Goal: Communication & Community: Answer question/provide support

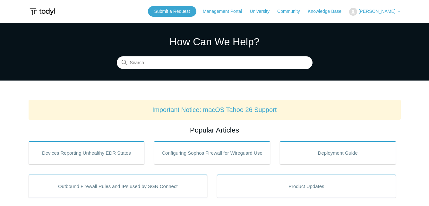
click at [194, 5] on header "Submit a Request Management Portal University Community Knowledge Base [PERSON_…" at bounding box center [215, 11] width 372 height 23
click at [194, 7] on link "Submit a Request" at bounding box center [172, 11] width 48 height 11
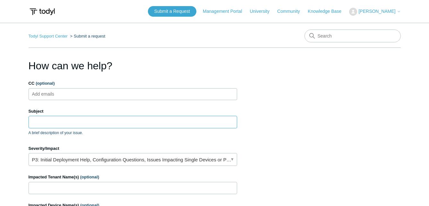
click at [116, 120] on input "Subject" at bounding box center [133, 122] width 208 height 12
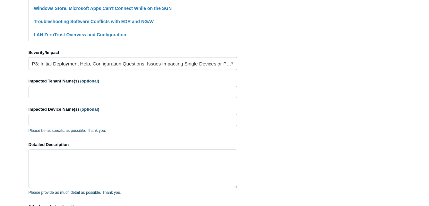
scroll to position [220, 0]
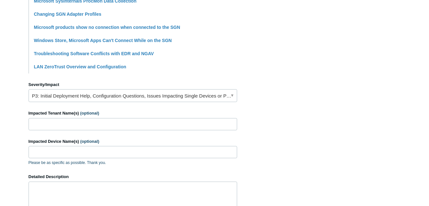
type input "Computer unable to reach other devices"
click at [180, 96] on link "P3: Initial Deployment Help, Configuration Questions, Issues Impacting Single D…" at bounding box center [133, 95] width 208 height 13
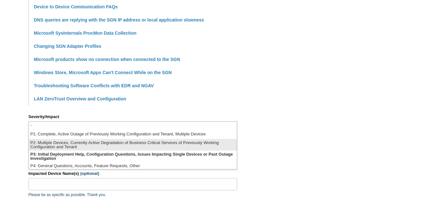
scroll to position [2, 0]
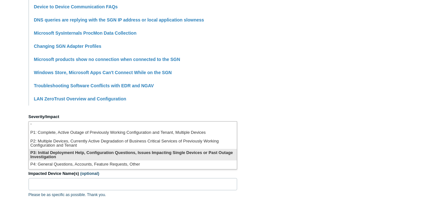
click at [144, 155] on li "P3: Initial Deployment Help, Configuration Questions, Issues Impacting Single D…" at bounding box center [133, 155] width 208 height 12
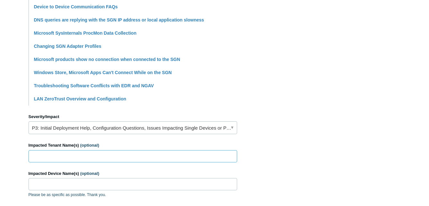
click at [129, 155] on input "Impacted Tenant Name(s) (optional)" at bounding box center [133, 156] width 208 height 12
click at [75, 158] on input "Heli" at bounding box center [133, 156] width 208 height 12
type input "Helinet - Heli"
click at [94, 182] on input "Impacted Device Name(s) (optional)" at bounding box center [133, 184] width 208 height 12
click at [72, 183] on input "Impacted Device Name(s) (optional)" at bounding box center [133, 184] width 208 height 12
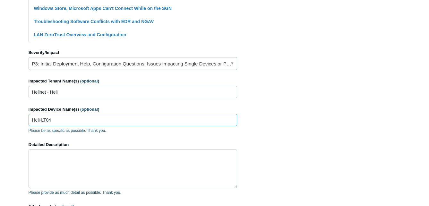
scroll to position [284, 0]
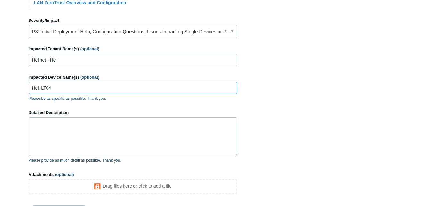
type input "Heli-LT04"
click at [80, 129] on textarea "Detailed Description" at bounding box center [133, 136] width 208 height 38
type textarea "T"
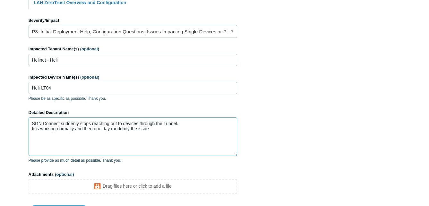
click at [181, 131] on textarea "SGN Connect suddenly stops reaching out to devices through the Tunnel. It is wo…" at bounding box center [133, 136] width 208 height 38
click at [155, 138] on textarea "SGN Connect suddenly stops reaching out to devices through the Tunnel. It is wo…" at bounding box center [133, 136] width 208 height 38
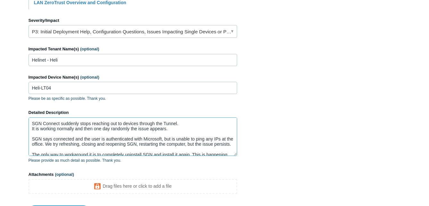
drag, startPoint x: 33, startPoint y: 123, endPoint x: 66, endPoint y: 120, distance: 32.8
click at [33, 123] on textarea "SGN Connect suddenly stops reaching out to devices through the Tunnel. It is wo…" at bounding box center [133, 136] width 208 height 38
drag, startPoint x: 129, startPoint y: 123, endPoint x: 105, endPoint y: 124, distance: 24.4
click at [105, 124] on textarea "Hello! SGN Connect suddenly stops reaching out to devices through the Tunnel. I…" at bounding box center [133, 136] width 208 height 38
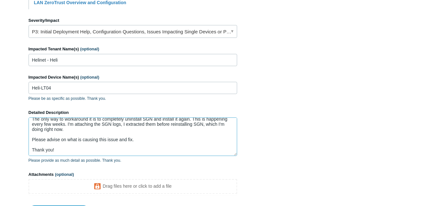
scroll to position [316, 0]
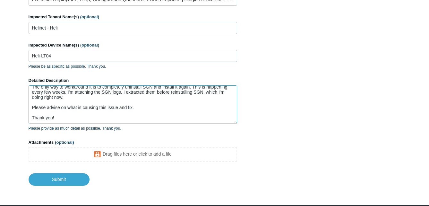
type textarea "Hello! SGN Connect suddenly stops connecting to devices through the Tunnel. It …"
drag, startPoint x: 35, startPoint y: 56, endPoint x: 40, endPoint y: 56, distance: 5.5
click at [40, 56] on input "Heli-LT04" at bounding box center [133, 56] width 208 height 12
type input "HELI-LT04"
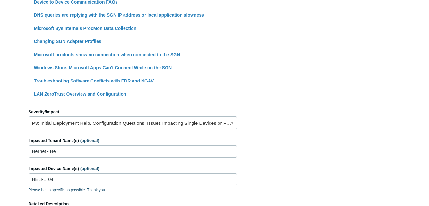
scroll to position [321, 0]
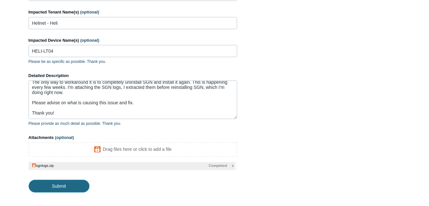
click at [61, 185] on input "Submit" at bounding box center [59, 186] width 61 height 13
type textarea "Hello! SGN Connect suddenly stops connecting to devices through the Tunnel. It …"
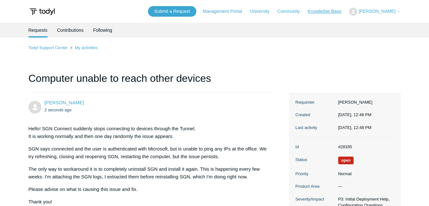
click at [332, 12] on link "Knowledge Base" at bounding box center [327, 11] width 40 height 7
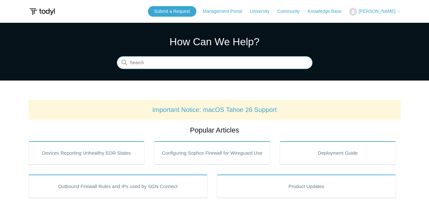
click at [171, 62] on input "Search" at bounding box center [215, 62] width 196 height 13
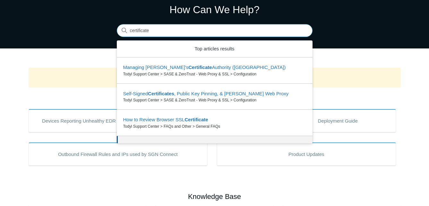
scroll to position [71, 0]
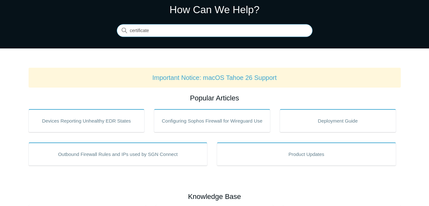
type input "certificate"
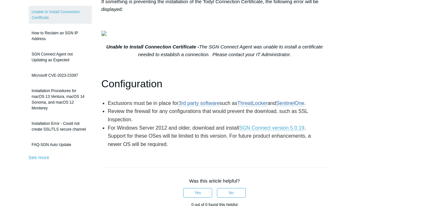
scroll to position [96, 0]
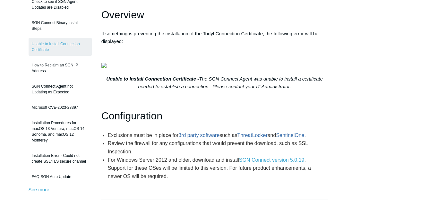
click at [174, 124] on h1 "Configuration" at bounding box center [214, 116] width 226 height 16
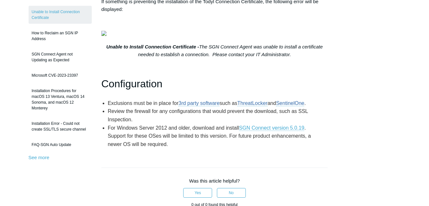
scroll to position [0, 0]
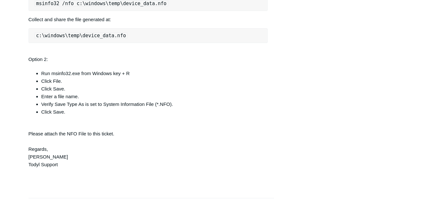
scroll to position [512, 0]
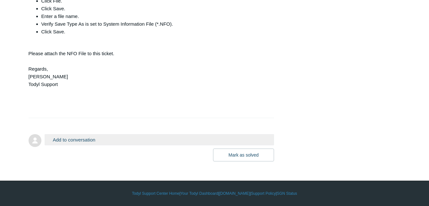
click at [115, 138] on button "Add to conversation" at bounding box center [160, 139] width 230 height 11
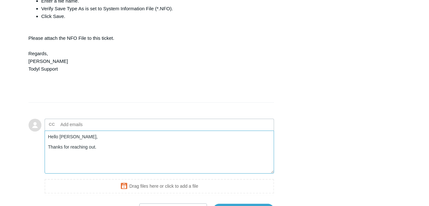
click at [108, 164] on textarea "Hello [PERSON_NAME], Thanks for reaching out." at bounding box center [160, 151] width 230 height 43
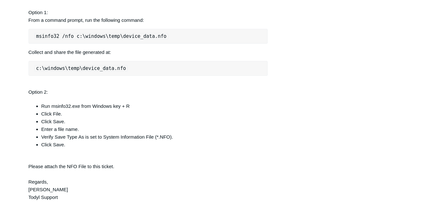
scroll to position [544, 0]
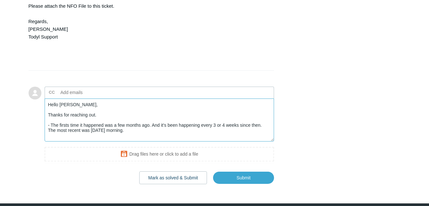
click at [142, 142] on textarea "Hello [PERSON_NAME], Thanks for reaching out. - The firsts time it happened was…" at bounding box center [160, 119] width 230 height 43
click at [134, 142] on textarea "Hello [PERSON_NAME], Thanks for reaching out. - The firsts time it happened was…" at bounding box center [160, 119] width 230 height 43
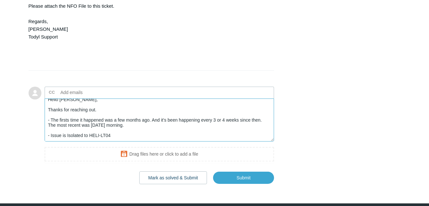
click at [141, 142] on textarea "Hello [PERSON_NAME], Thanks for reaching out. - The firsts time it happened was…" at bounding box center [160, 119] width 230 height 43
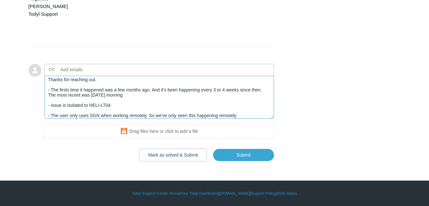
scroll to position [583, 0]
click at [239, 116] on textarea "Hello [PERSON_NAME], Thanks for reaching out. - The firsts time it happened was…" at bounding box center [160, 97] width 230 height 43
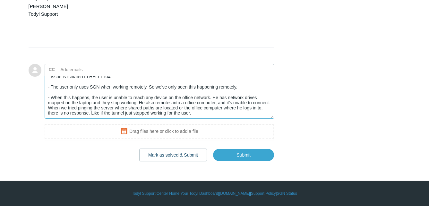
click at [235, 111] on textarea "Hello [PERSON_NAME], Thanks for reaching out. - The firsts time it happened was…" at bounding box center [160, 97] width 230 height 43
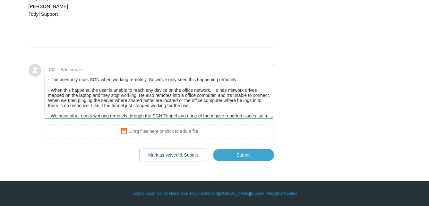
scroll to position [54, 0]
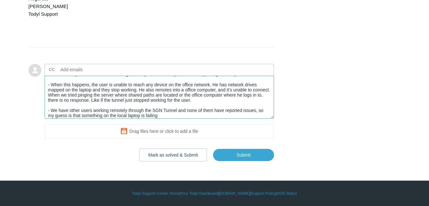
click at [258, 112] on textarea "Hello [PERSON_NAME], Thanks for reaching out. - The firsts time it happened was…" at bounding box center [160, 97] width 230 height 43
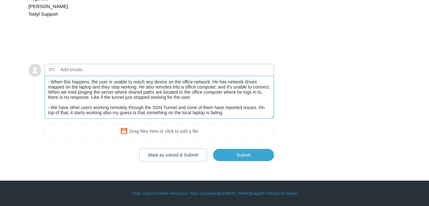
click at [107, 113] on textarea "Hello [PERSON_NAME], Thanks for reaching out. - The firsts time it happened was…" at bounding box center [160, 97] width 230 height 43
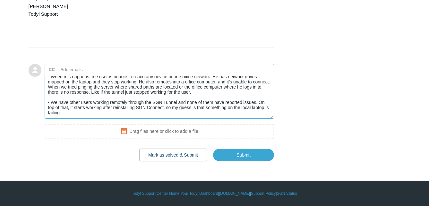
click at [122, 113] on textarea "Hello [PERSON_NAME], Thanks for reaching out. - The firsts time it happened was…" at bounding box center [160, 97] width 230 height 43
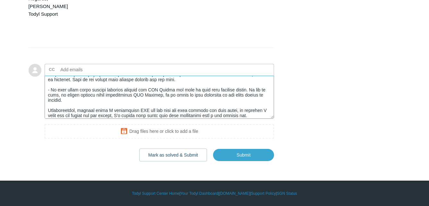
scroll to position [77, 0]
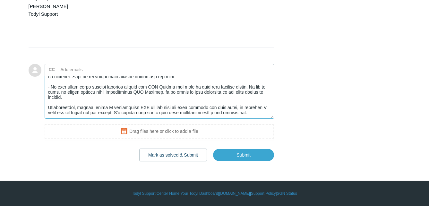
drag, startPoint x: 170, startPoint y: 115, endPoint x: 162, endPoint y: 114, distance: 8.7
click at [162, 114] on textarea "Add your reply" at bounding box center [160, 97] width 230 height 43
drag, startPoint x: 138, startPoint y: 106, endPoint x: 160, endPoint y: 108, distance: 21.2
click at [160, 108] on textarea "Add your reply" at bounding box center [160, 97] width 230 height 43
drag, startPoint x: 149, startPoint y: 114, endPoint x: 143, endPoint y: 113, distance: 6.2
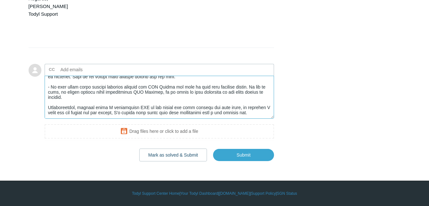
click at [142, 113] on textarea "Add your reply" at bounding box center [160, 97] width 230 height 43
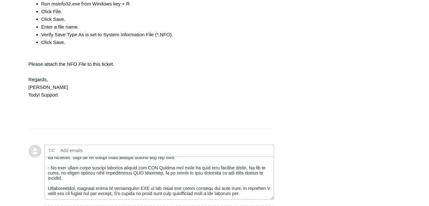
scroll to position [550, 0]
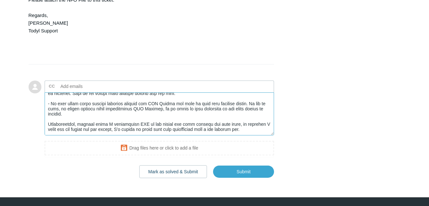
drag, startPoint x: 164, startPoint y: 125, endPoint x: 172, endPoint y: 128, distance: 9.4
click at [172, 128] on textarea "Add your reply" at bounding box center [160, 113] width 230 height 43
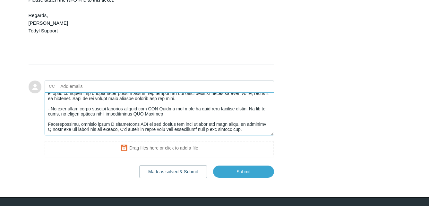
scroll to position [72, 0]
type textarea "Hello [PERSON_NAME], Thanks for reaching out. - The firsts time it happened was…"
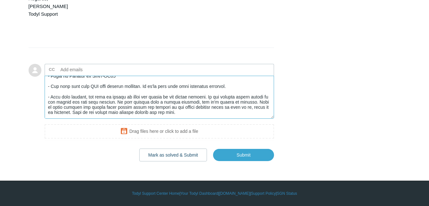
scroll to position [0, 0]
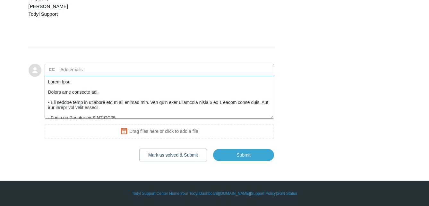
drag, startPoint x: 256, startPoint y: 113, endPoint x: 29, endPoint y: 66, distance: 231.4
click at [29, 66] on form "Add to conversation CC Add emails Drag files here or click to add a file [PERSO…" at bounding box center [152, 107] width 246 height 107
